Goal: Communication & Community: Answer question/provide support

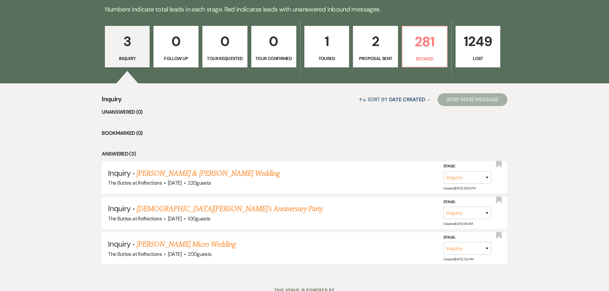
scroll to position [203, 0]
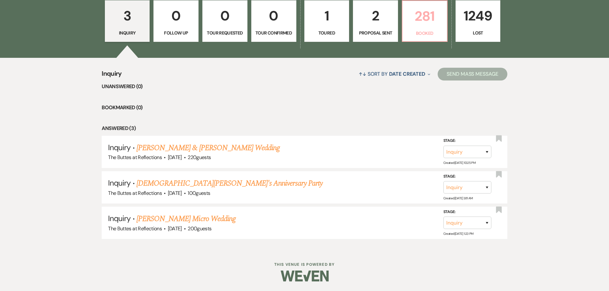
click at [422, 24] on p "281" at bounding box center [424, 15] width 37 height 21
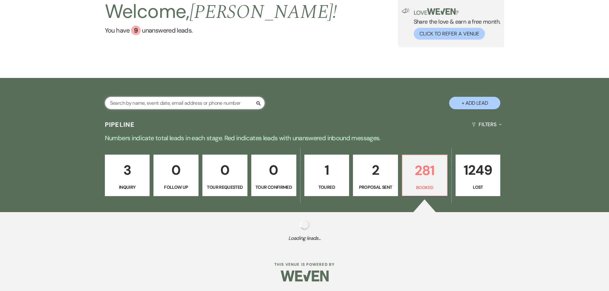
click at [182, 105] on input "text" at bounding box center [185, 103] width 160 height 12
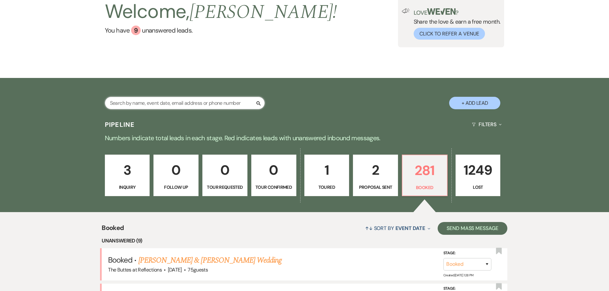
type input "[PERSON_NAME]"
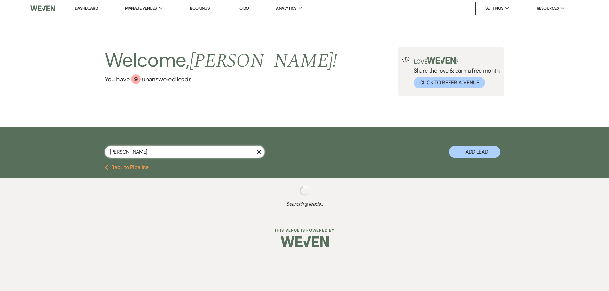
select select "8"
select select "3"
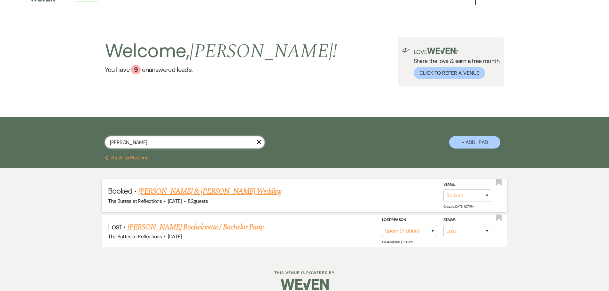
scroll to position [18, 0]
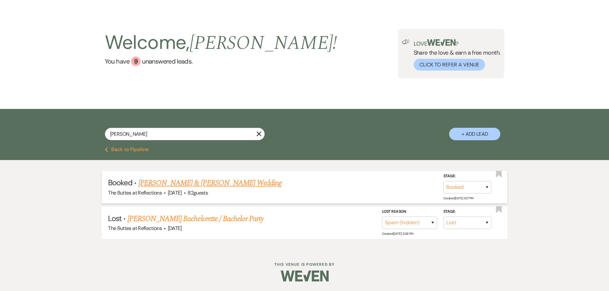
click at [178, 183] on link "[PERSON_NAME] & [PERSON_NAME] Wedding" at bounding box center [209, 183] width 143 height 12
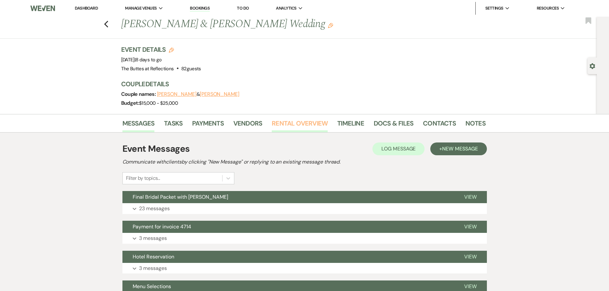
click at [308, 125] on link "Rental Overview" at bounding box center [300, 125] width 56 height 14
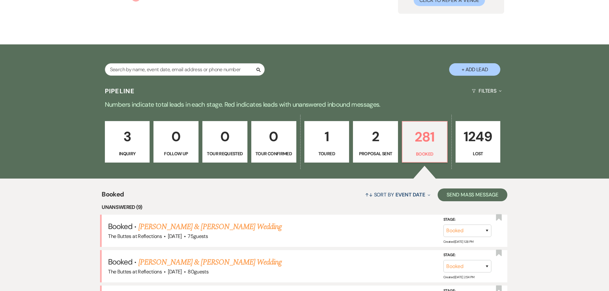
scroll to position [75, 0]
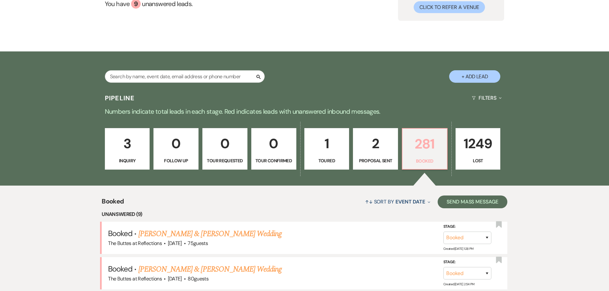
click at [425, 150] on p "281" at bounding box center [424, 143] width 37 height 21
click at [417, 150] on p "281" at bounding box center [424, 143] width 37 height 21
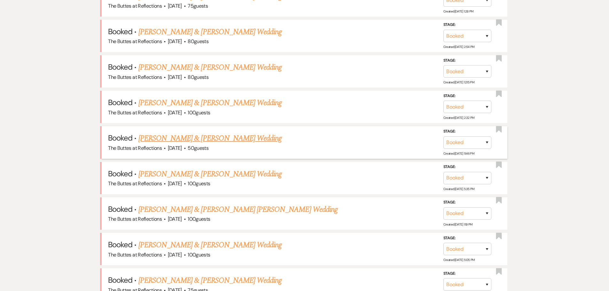
scroll to position [331, 0]
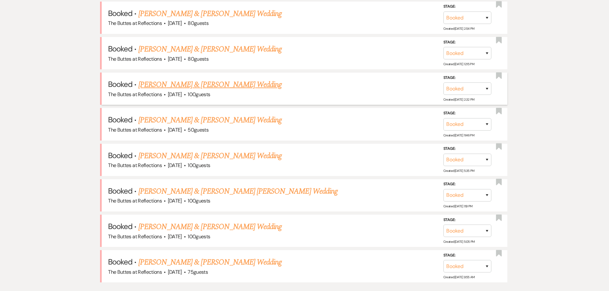
click at [236, 85] on link "[PERSON_NAME] & [PERSON_NAME] Wedding" at bounding box center [209, 85] width 143 height 12
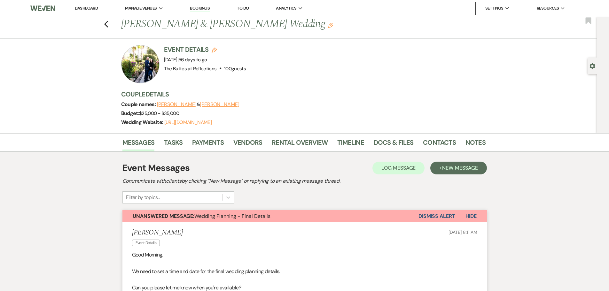
click at [84, 9] on link "Dashboard" at bounding box center [86, 7] width 23 height 5
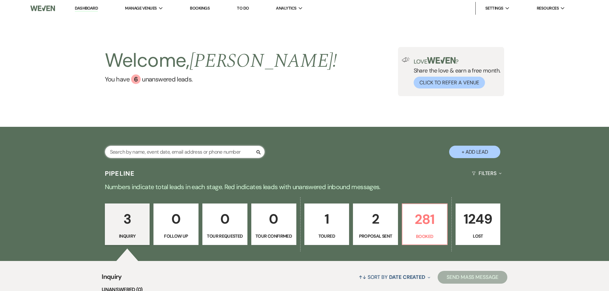
click at [172, 151] on input "text" at bounding box center [185, 152] width 160 height 12
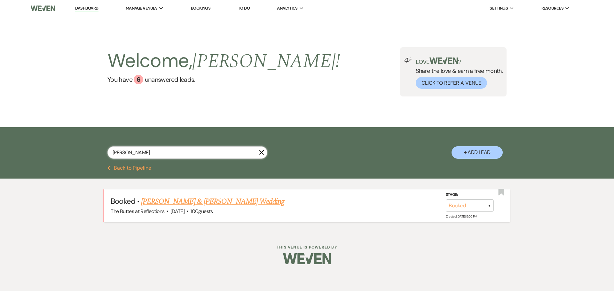
type input "borbon"
click at [174, 203] on link "[PERSON_NAME] & [PERSON_NAME] Wedding" at bounding box center [212, 202] width 143 height 12
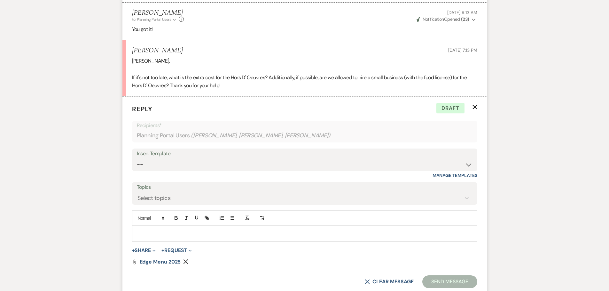
scroll to position [1534, 0]
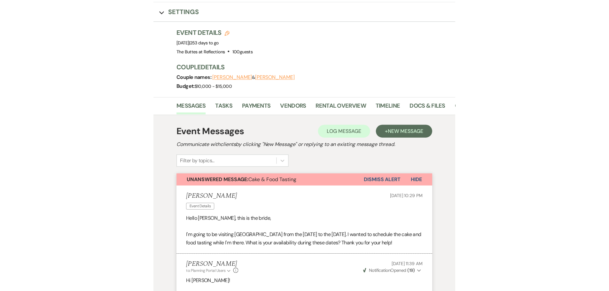
scroll to position [0, 0]
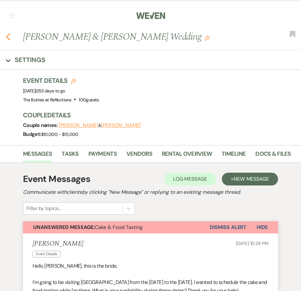
click at [8, 37] on icon "Previous" at bounding box center [8, 37] width 5 height 8
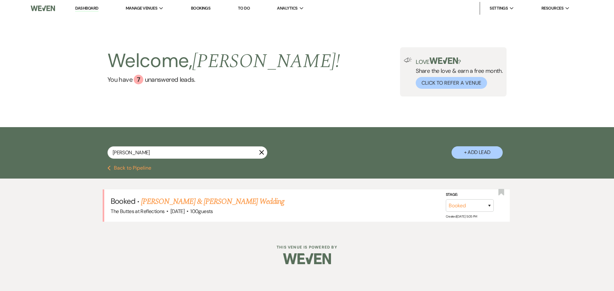
click at [88, 6] on link "Dashboard" at bounding box center [86, 8] width 23 height 6
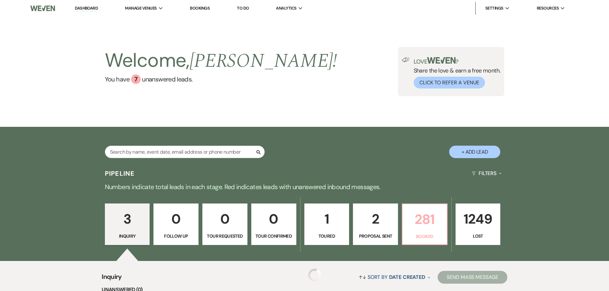
click at [423, 220] on p "281" at bounding box center [424, 219] width 37 height 21
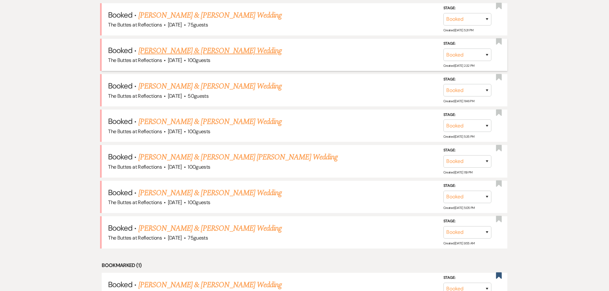
scroll to position [288, 0]
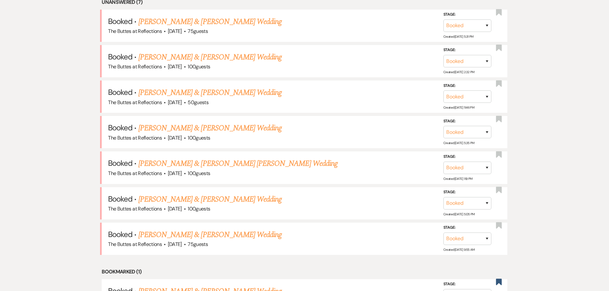
click at [206, 21] on link "[PERSON_NAME] & [PERSON_NAME] Wedding" at bounding box center [209, 22] width 143 height 12
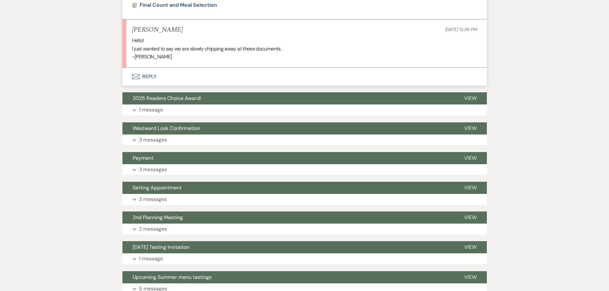
scroll to position [416, 0]
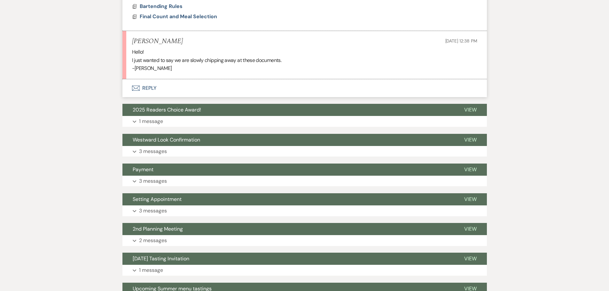
click at [145, 87] on button "Envelope Reply" at bounding box center [304, 88] width 364 height 18
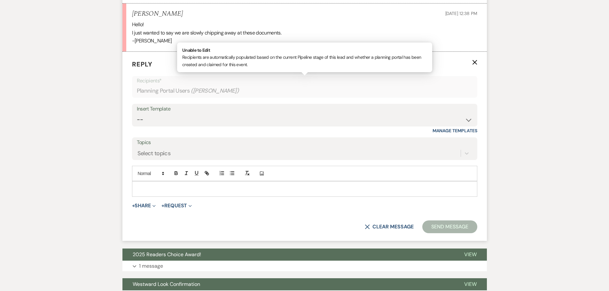
scroll to position [444, 0]
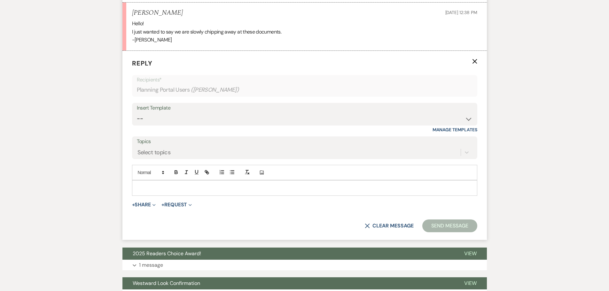
click at [171, 185] on p at bounding box center [304, 187] width 335 height 7
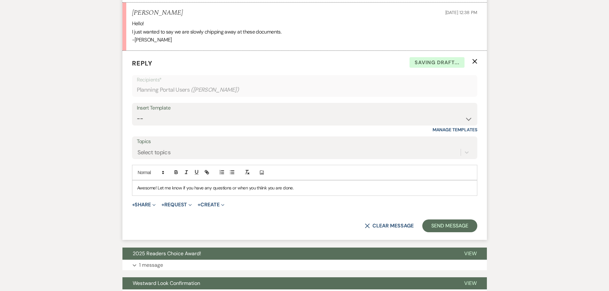
click at [261, 187] on p "Awesome! Let me know if you have any questions or when you thiink you are done." at bounding box center [304, 187] width 335 height 7
click at [298, 187] on p "Awesome! Let me know if you have any questions or when you think you are done." at bounding box center [304, 187] width 335 height 7
click at [453, 224] on button "Send Message" at bounding box center [449, 226] width 55 height 13
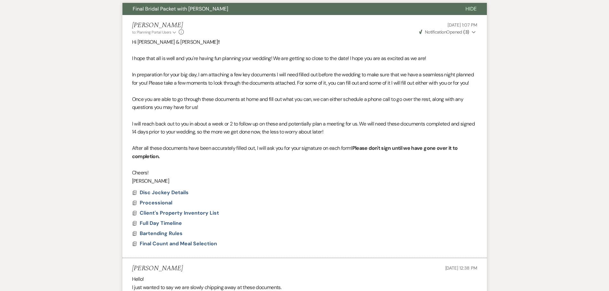
scroll to position [0, 0]
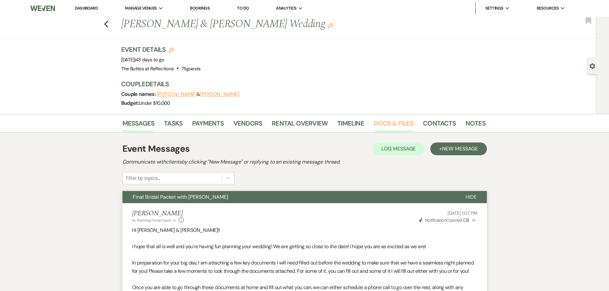
click at [378, 122] on link "Docs & Files" at bounding box center [394, 125] width 40 height 14
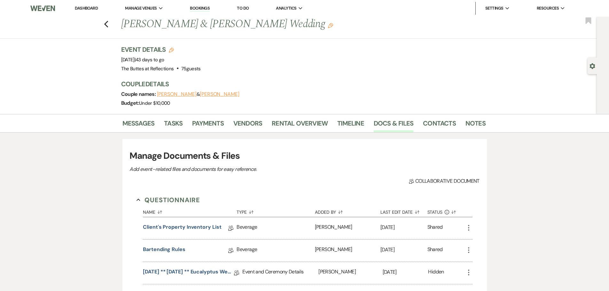
click at [80, 7] on link "Dashboard" at bounding box center [86, 7] width 23 height 5
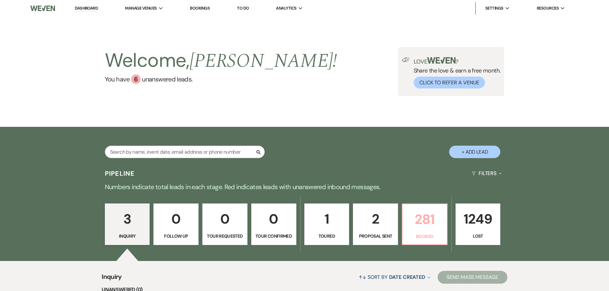
click at [419, 220] on p "281" at bounding box center [424, 219] width 37 height 21
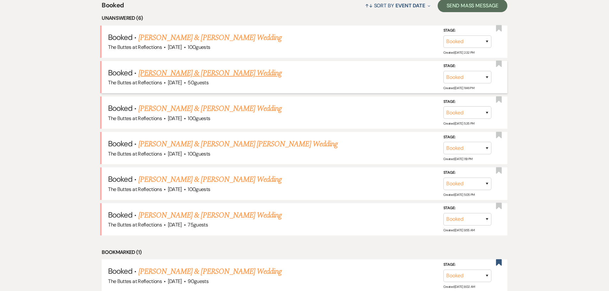
scroll to position [288, 0]
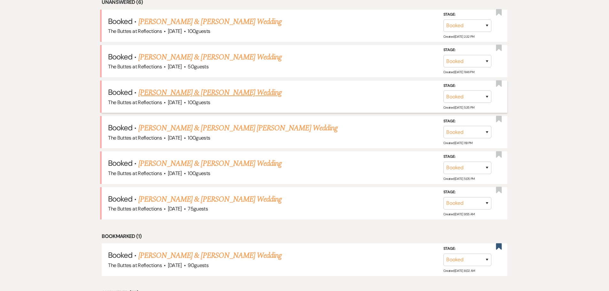
click at [200, 93] on link "[PERSON_NAME] & [PERSON_NAME] Wedding" at bounding box center [209, 93] width 143 height 12
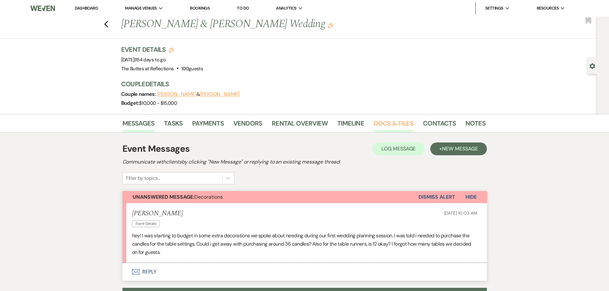
click at [392, 125] on link "Docs & Files" at bounding box center [394, 125] width 40 height 14
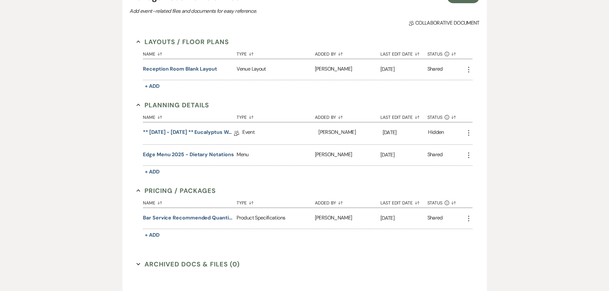
scroll to position [160, 0]
click at [198, 67] on button "Reception Room Blank Layout" at bounding box center [180, 68] width 74 height 8
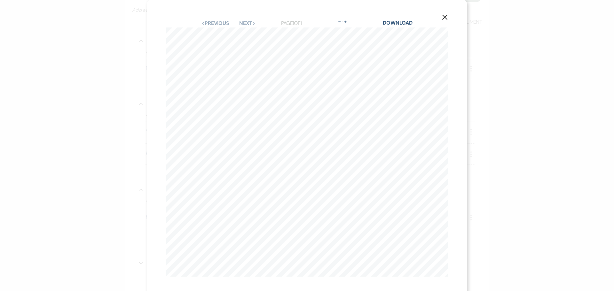
click at [442, 17] on use "button" at bounding box center [444, 17] width 5 height 5
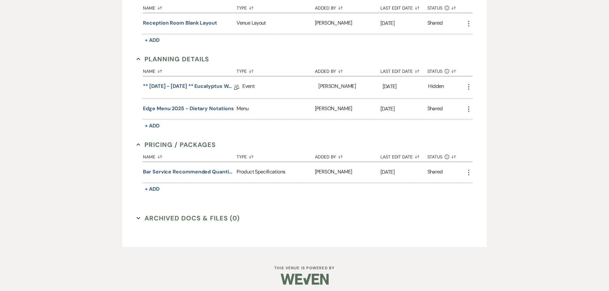
scroll to position [208, 0]
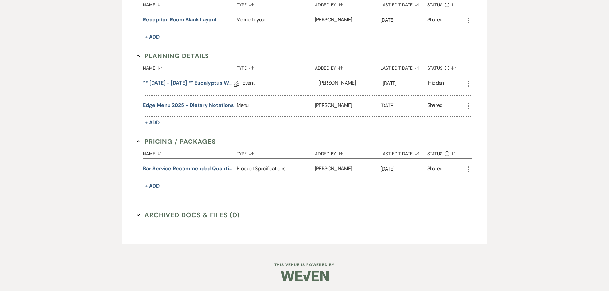
click at [202, 83] on link "** 08.07.2025 - 02.20.2026 ** Eucalyptus Wedding Details" at bounding box center [188, 84] width 91 height 10
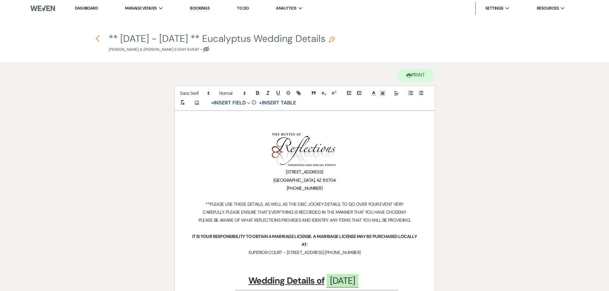
click at [98, 38] on icon "Previous" at bounding box center [97, 39] width 5 height 8
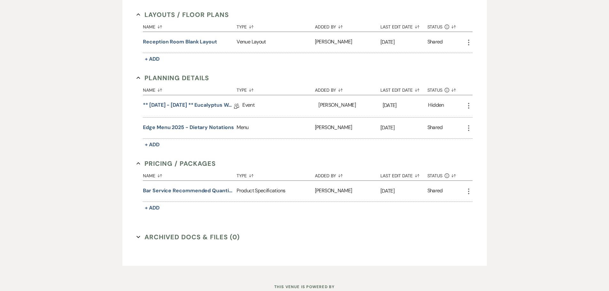
scroll to position [176, 0]
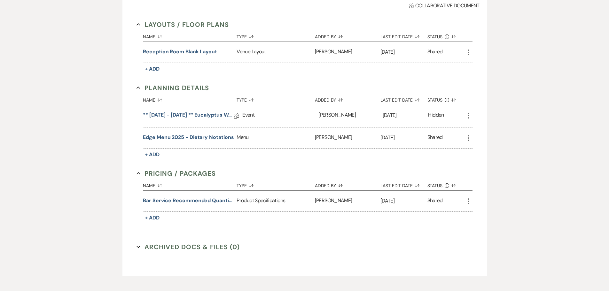
click at [190, 116] on link "** 08.07.2025 - 02.20.2026 ** Eucalyptus Wedding Details" at bounding box center [188, 116] width 91 height 10
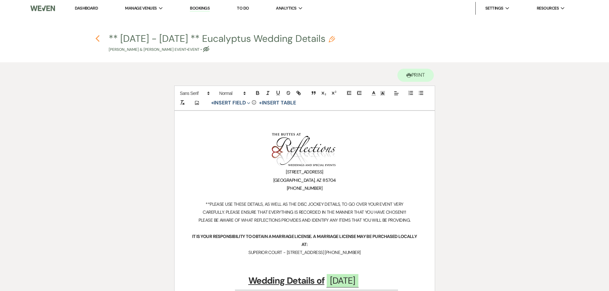
click at [97, 37] on use "button" at bounding box center [98, 38] width 4 height 7
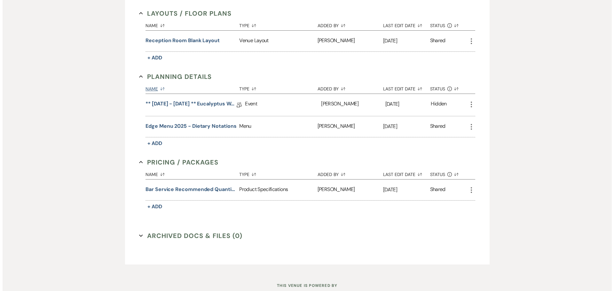
scroll to position [176, 0]
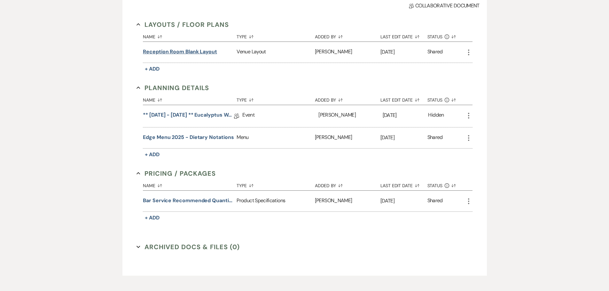
click at [167, 51] on button "Reception Room Blank Layout" at bounding box center [180, 52] width 74 height 8
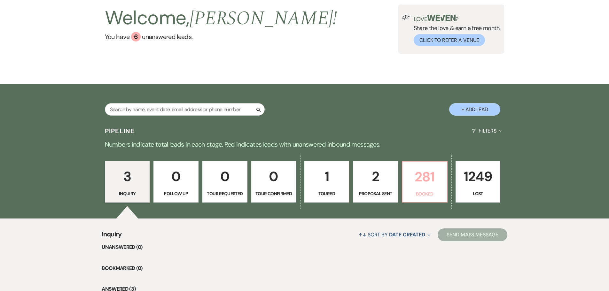
click at [420, 185] on p "281" at bounding box center [424, 176] width 37 height 21
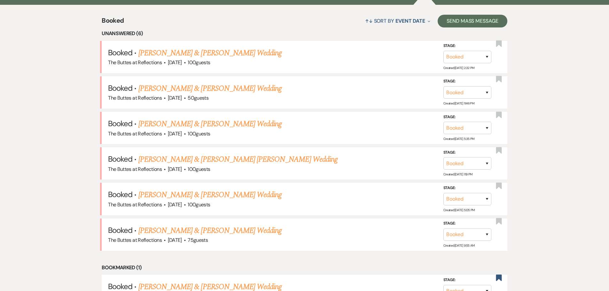
scroll to position [266, 0]
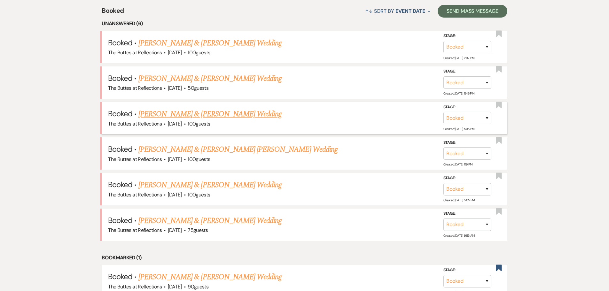
click at [218, 114] on link "[PERSON_NAME] & [PERSON_NAME] Wedding" at bounding box center [209, 114] width 143 height 12
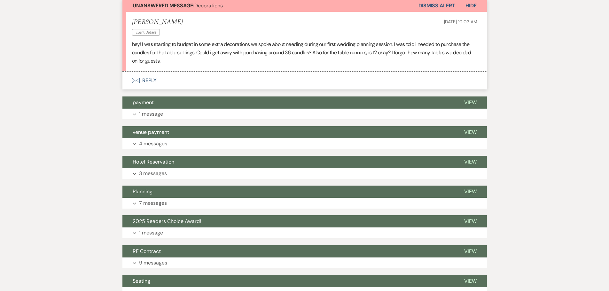
scroll to position [192, 0]
click at [146, 78] on button "Envelope Reply" at bounding box center [304, 80] width 364 height 18
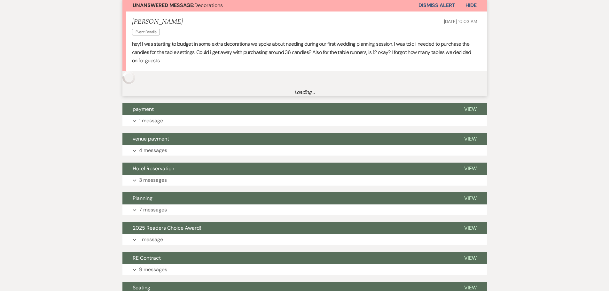
scroll to position [183, 0]
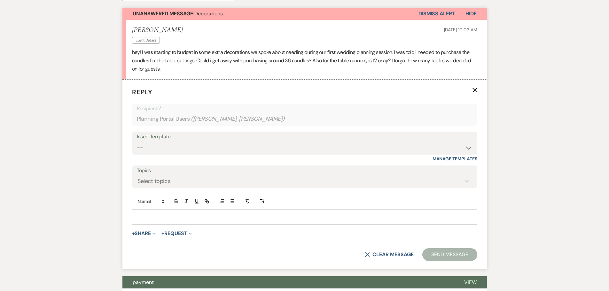
click at [177, 215] on p at bounding box center [304, 217] width 335 height 7
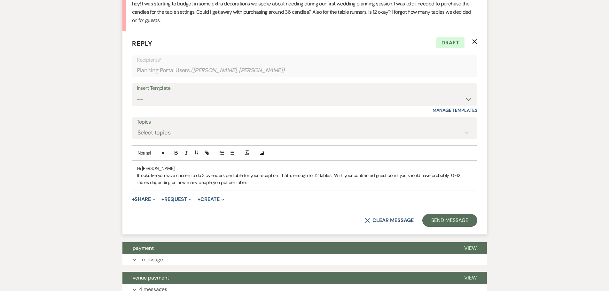
scroll to position [288, 0]
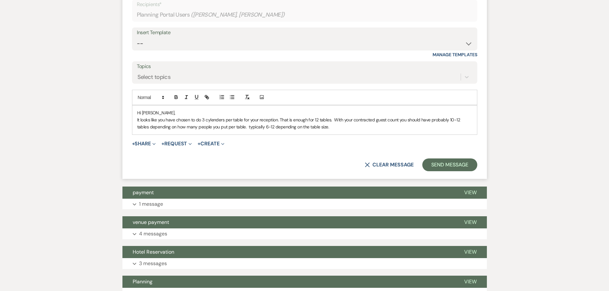
drag, startPoint x: 332, startPoint y: 129, endPoint x: 246, endPoint y: 131, distance: 86.0
click at [246, 131] on div "Hi [PERSON_NAME], It looks like you have chosen to do 3 cylenders per table for…" at bounding box center [304, 119] width 345 height 29
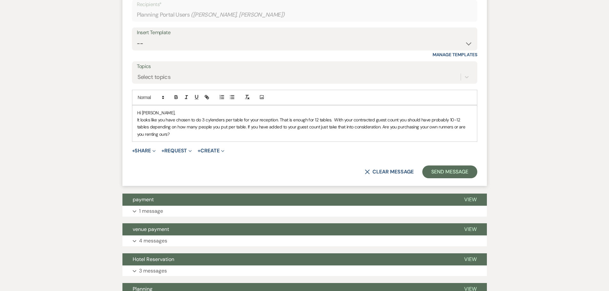
click at [380, 127] on p "It looks like you have chosen to do 3 cylenders per table for your reception. T…" at bounding box center [304, 126] width 335 height 21
drag, startPoint x: 268, startPoint y: 136, endPoint x: 138, endPoint y: 113, distance: 132.2
click at [138, 113] on div "Hi [PERSON_NAME], It looks like you have chosen to do 3 cylenders per table for…" at bounding box center [304, 123] width 345 height 36
copy div "Hi [PERSON_NAME], It looks like you have chosen to do 3 cylenders per table for…"
drag, startPoint x: 254, startPoint y: 136, endPoint x: 133, endPoint y: 109, distance: 124.0
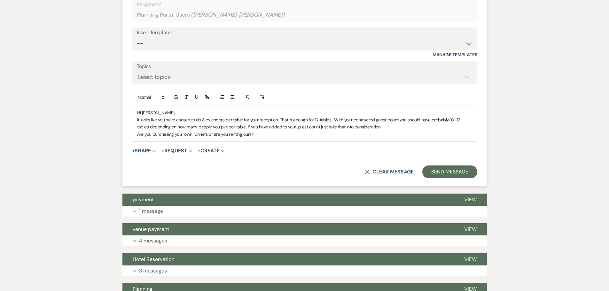
click at [132, 111] on div "Hi [PERSON_NAME], It looks like you have chosen to do 3 cylenders per table for…" at bounding box center [304, 123] width 345 height 36
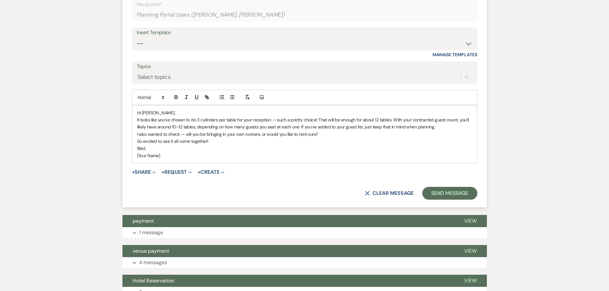
click at [458, 120] on p "It looks like you’ve chosen to do 3 cylinders per table for your reception — su…" at bounding box center [304, 123] width 335 height 14
drag, startPoint x: 457, startPoint y: 121, endPoint x: 195, endPoint y: 128, distance: 262.2
click at [195, 128] on p "It looks like you’ve chosen to do 3 cylinders per table for your reception — su…" at bounding box center [304, 123] width 335 height 14
drag, startPoint x: 170, startPoint y: 156, endPoint x: 130, endPoint y: 159, distance: 39.7
click at [130, 159] on form "Reply X Draft Recipients* Planning Portal Users ( [PERSON_NAME], [PERSON_NAME] …" at bounding box center [304, 91] width 364 height 232
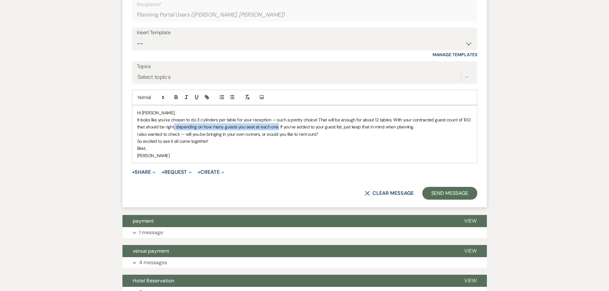
drag, startPoint x: 278, startPoint y: 127, endPoint x: 174, endPoint y: 129, distance: 104.5
click at [174, 129] on p "It looks like you’ve chosen to do 3 cylinders per table for your reception — su…" at bounding box center [304, 123] width 335 height 14
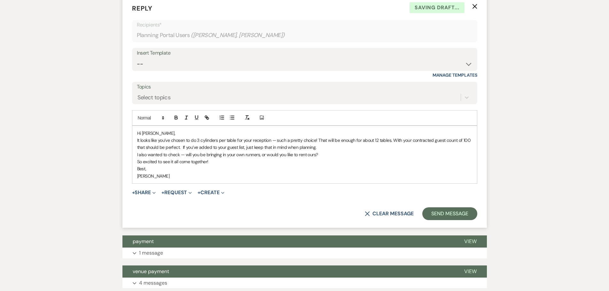
scroll to position [256, 0]
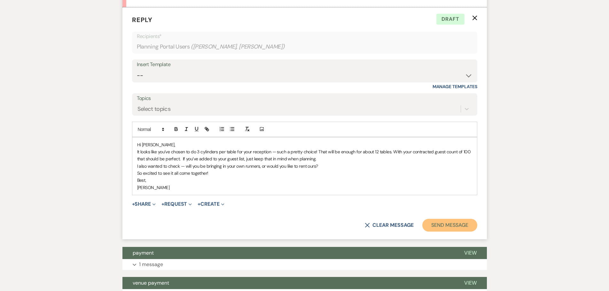
click at [434, 224] on button "Send Message" at bounding box center [449, 225] width 55 height 13
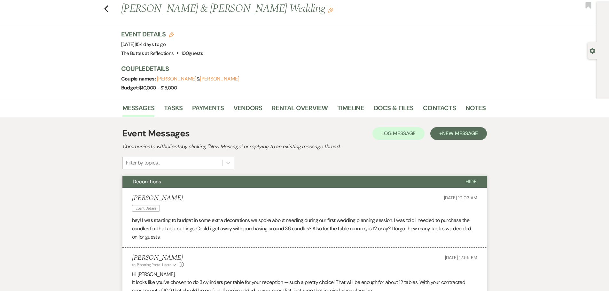
scroll to position [0, 0]
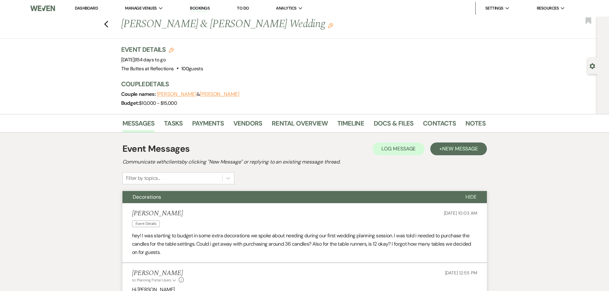
click at [91, 7] on link "Dashboard" at bounding box center [86, 7] width 23 height 5
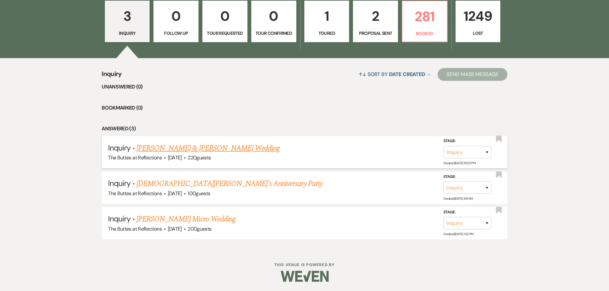
scroll to position [203, 0]
click at [410, 30] on p "Booked" at bounding box center [424, 33] width 37 height 7
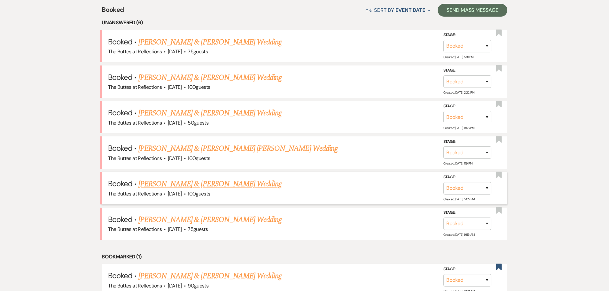
scroll to position [299, 0]
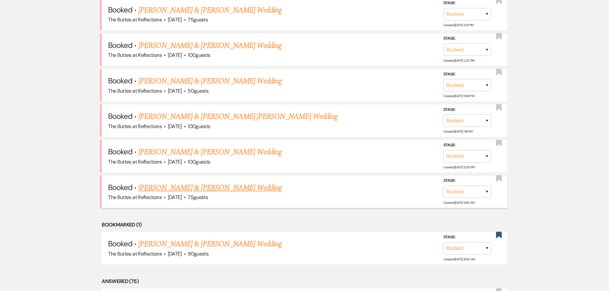
click at [233, 187] on link "[PERSON_NAME] & [PERSON_NAME] Wedding" at bounding box center [209, 188] width 143 height 12
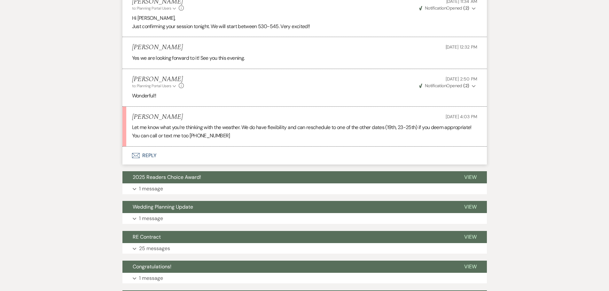
scroll to position [1822, 0]
